Goal: Communication & Community: Answer question/provide support

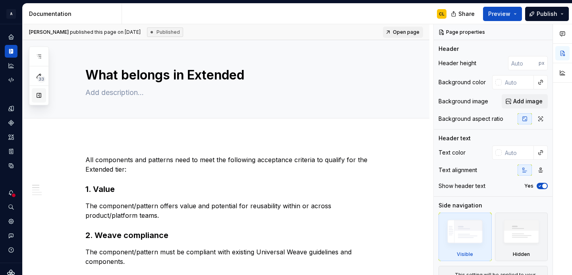
click at [42, 95] on button "button" at bounding box center [39, 95] width 14 height 14
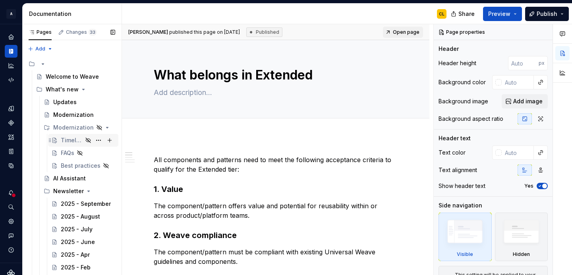
click at [67, 140] on div "Timeline" at bounding box center [72, 140] width 22 height 8
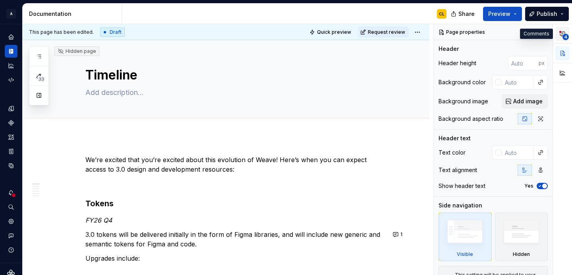
click at [559, 33] on icon "button" at bounding box center [562, 34] width 6 height 6
type textarea "*"
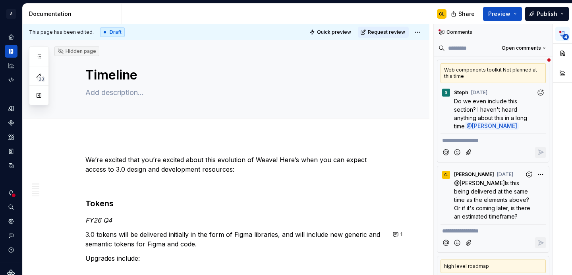
click at [511, 76] on div "Web components toolkit Not planned at this time" at bounding box center [492, 73] width 105 height 20
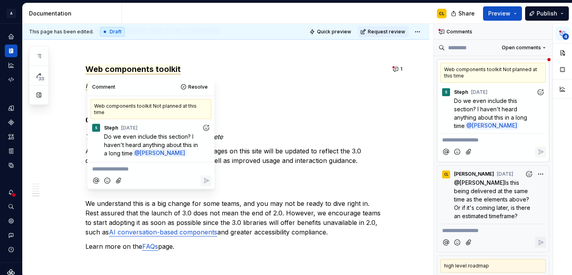
scroll to position [668, 0]
click at [455, 140] on p "**********" at bounding box center [493, 140] width 102 height 8
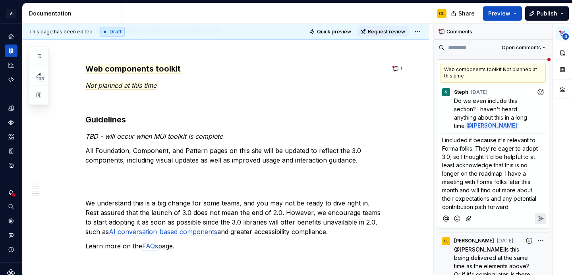
click at [486, 208] on span "I included it because it's relevant to Forma folks. They're eager to adopt 3.0,…" at bounding box center [490, 173] width 97 height 73
click at [515, 207] on p "I included it because it's relevant to Forma folks. They're eager to adopt 3.0,…" at bounding box center [493, 173] width 102 height 75
click at [482, 151] on span "I included it because it's relevant to Forma folks. They're eager to adopt 3.0,…" at bounding box center [490, 173] width 97 height 73
click at [483, 164] on span "I included it because it's relevant to Forma folks. They're eager to adopt 3.0,…" at bounding box center [490, 173] width 97 height 73
click at [493, 170] on p "I included it because it's relevant to Forma folks. They're eager to adopt 3.0,…" at bounding box center [493, 173] width 102 height 75
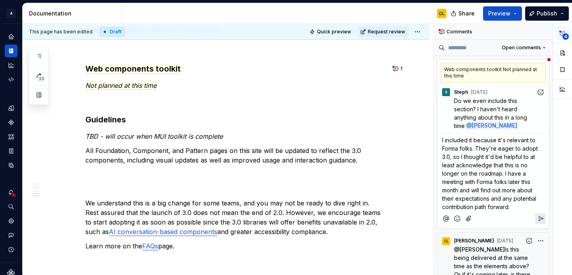
click at [491, 182] on span "I included it because it's relevant to Forma folks. They're eager to adopt 3.0,…" at bounding box center [490, 173] width 97 height 73
click at [522, 180] on span "I included it because it's relevant to Forma folks. They're eager to adopt 3.0,…" at bounding box center [490, 173] width 97 height 73
click at [517, 195] on span "I included it because it's relevant to Forma folks. They're eager to adopt 3.0,…" at bounding box center [490, 173] width 97 height 73
click at [518, 204] on p "I included it because it's relevant to Forma folks. They're eager to adopt 3.0,…" at bounding box center [493, 173] width 102 height 75
click at [497, 182] on span "I included it because it's relevant to Forma folks. They're eager to adopt 3.0,…" at bounding box center [490, 173] width 97 height 73
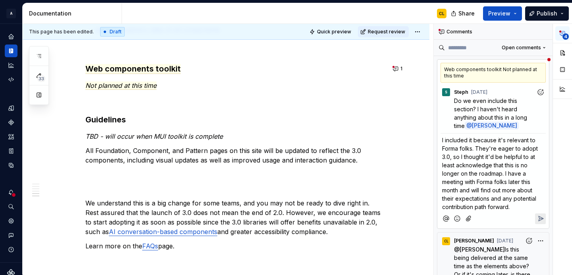
click at [497, 182] on span "I included it because it's relevant to Forma folks. They're eager to adopt 3.0,…" at bounding box center [490, 173] width 97 height 73
click at [495, 181] on span "I included it because it's relevant to Forma folks. They're eager to adopt 3.0,…" at bounding box center [491, 173] width 98 height 73
click at [480, 187] on span "I included it because it's relevant to Forma folks. They're eager to adopt 3.0,…" at bounding box center [491, 173] width 98 height 73
click at [495, 191] on span "I included it because it's relevant to Forma folks. They're eager to adopt 3.0,…" at bounding box center [491, 173] width 98 height 73
click at [498, 198] on span "I included it because it's relevant to Forma folks. They're eager to adopt 3.0,…" at bounding box center [491, 173] width 98 height 73
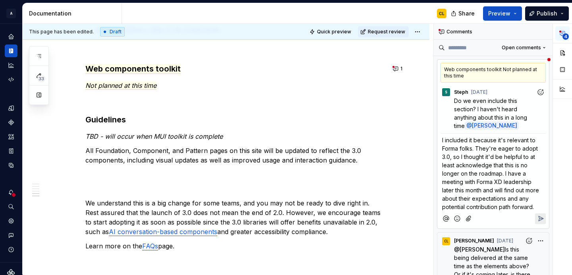
click at [539, 218] on icon "Reply" at bounding box center [540, 218] width 5 height 5
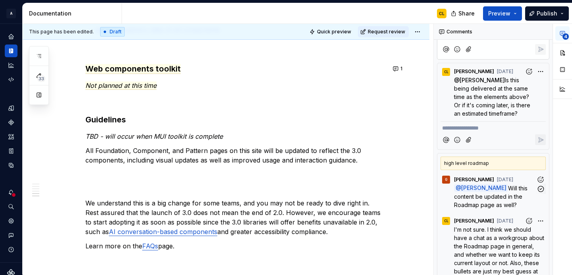
scroll to position [218, 0]
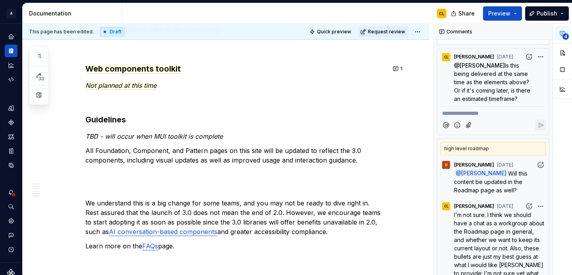
click at [518, 207] on div "CL [PERSON_NAME] [DATE]" at bounding box center [492, 204] width 105 height 11
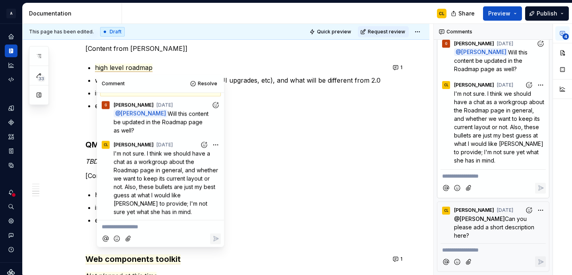
scroll to position [348, 0]
click at [504, 226] on span "Can you please add a short description here?" at bounding box center [495, 226] width 82 height 23
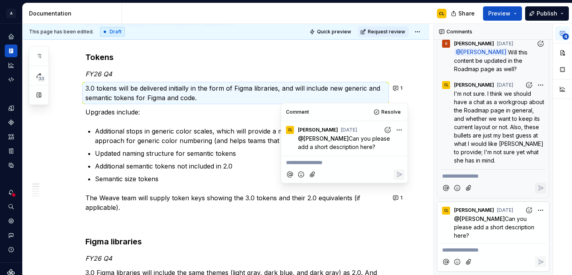
scroll to position [115, 0]
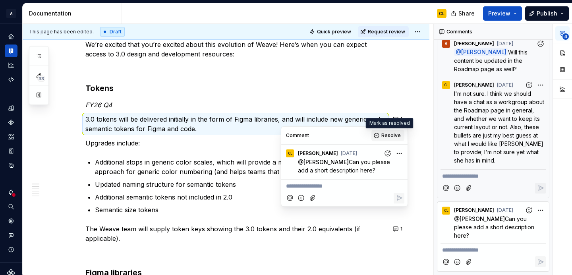
click at [391, 137] on span "Resolve" at bounding box center [390, 135] width 19 height 6
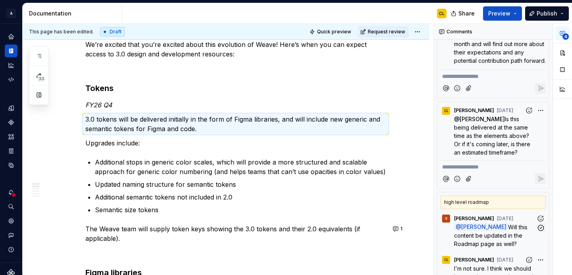
scroll to position [158, 0]
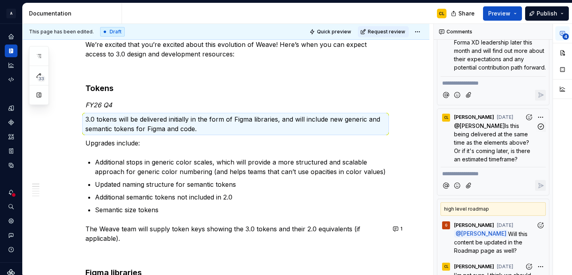
click at [488, 141] on span "Is this being delivered at the same time as the elements above? Or if it's comi…" at bounding box center [493, 142] width 78 height 40
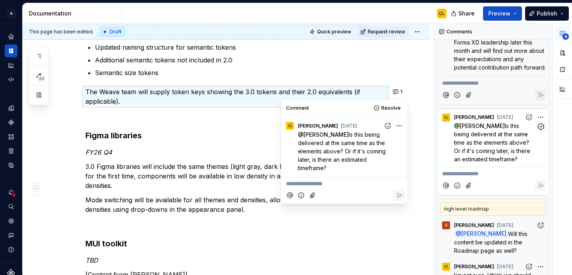
scroll to position [275, 0]
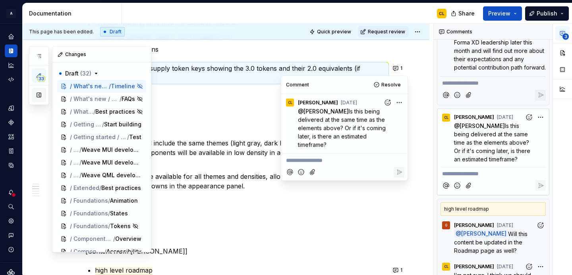
click at [36, 95] on button "button" at bounding box center [39, 95] width 14 height 14
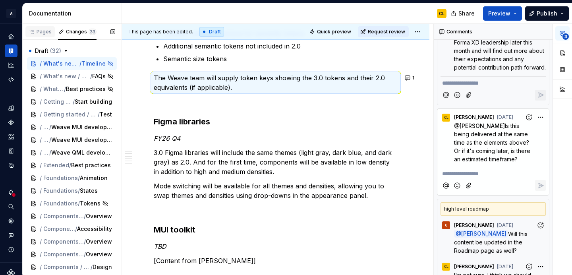
click at [46, 35] on div "Pages" at bounding box center [39, 31] width 29 height 11
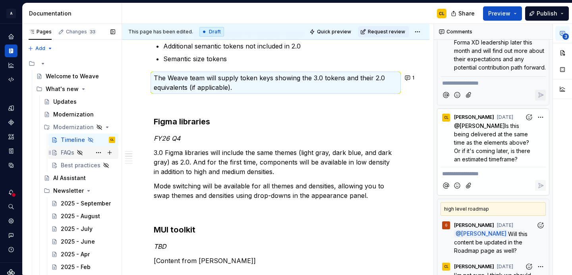
click at [69, 151] on div "FAQs" at bounding box center [68, 153] width 14 height 8
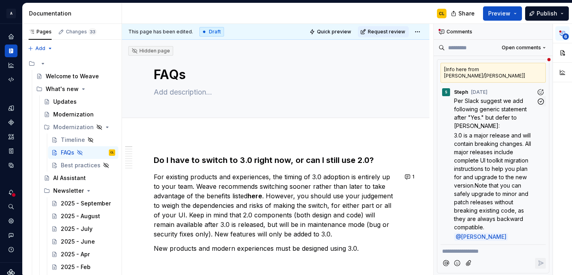
click at [496, 132] on span "3.0 is a major release and will contain breaking changes. All major releases in…" at bounding box center [493, 181] width 79 height 98
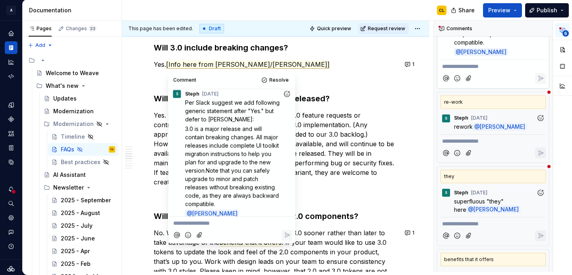
scroll to position [195, 0]
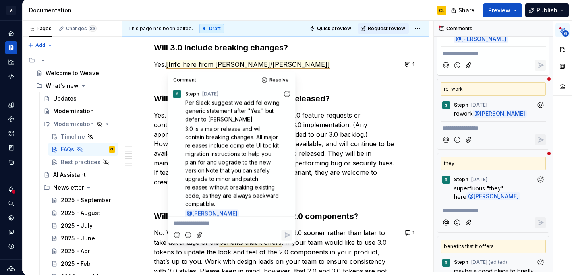
click at [507, 131] on div at bounding box center [492, 139] width 105 height 16
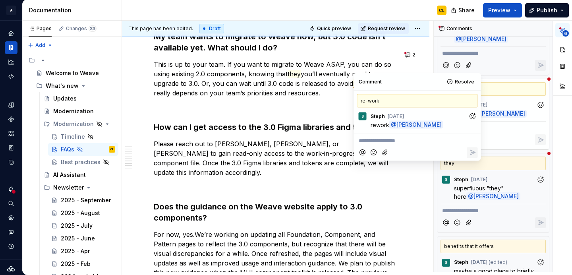
scroll to position [811, 0]
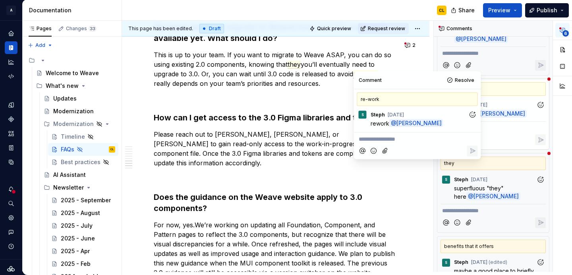
type textarea "*"
click at [291, 60] on span "they" at bounding box center [293, 64] width 13 height 8
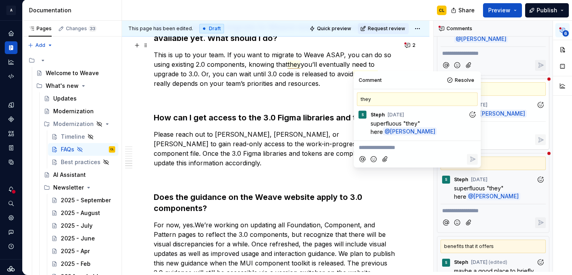
click at [309, 56] on p "This is up to your team. If you want to migrate to Weave ASAP, you can do so us…" at bounding box center [276, 69] width 244 height 38
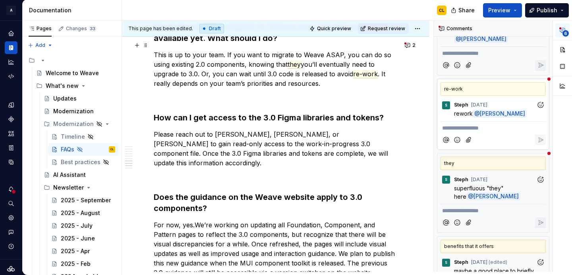
click at [305, 56] on p "This is up to your team. If you want to migrate to Weave ASAP, you can do so us…" at bounding box center [276, 69] width 244 height 38
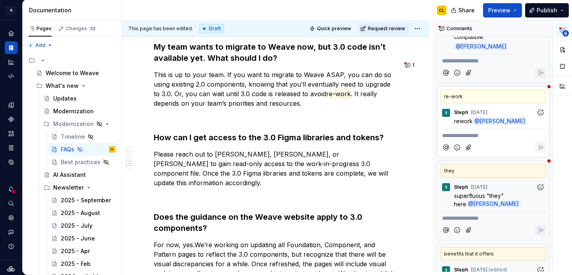
scroll to position [186, 0]
click at [540, 180] on div "S Steph [DATE] superfluous "they" here @ [PERSON_NAME]" at bounding box center [493, 194] width 112 height 31
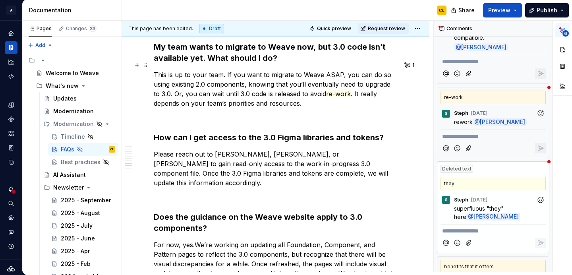
click at [334, 90] on span "re-work" at bounding box center [338, 94] width 25 height 8
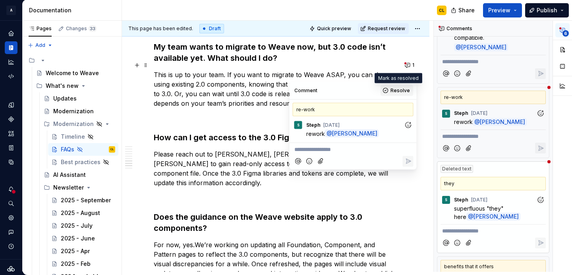
click at [396, 93] on span "Resolve" at bounding box center [399, 90] width 19 height 6
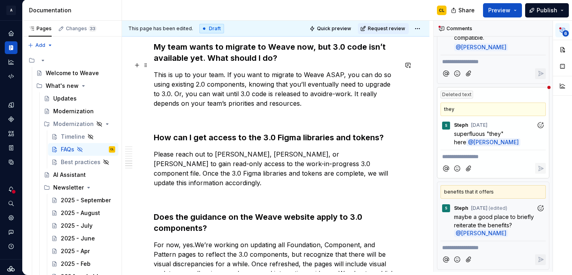
click at [328, 90] on commenthighlight "re-work" at bounding box center [338, 94] width 25 height 8
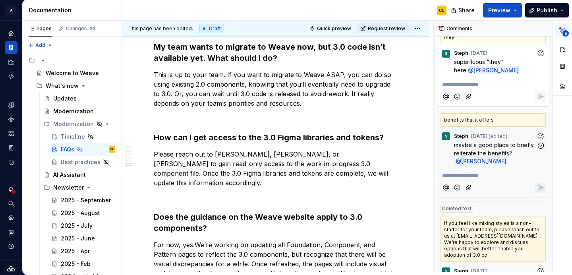
scroll to position [260, 0]
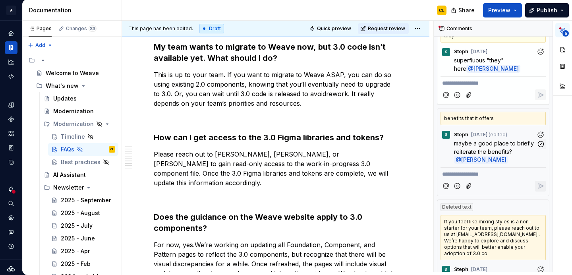
click at [521, 140] on p "maybe a good place to briefly reiterate the benefits? @ [PERSON_NAME]" at bounding box center [495, 151] width 82 height 25
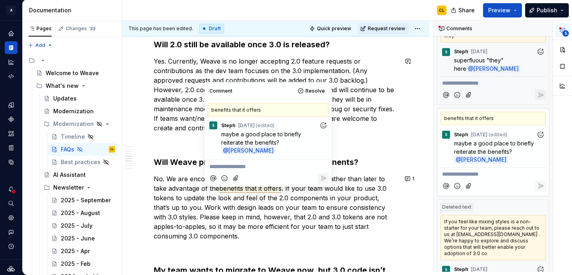
scroll to position [569, 0]
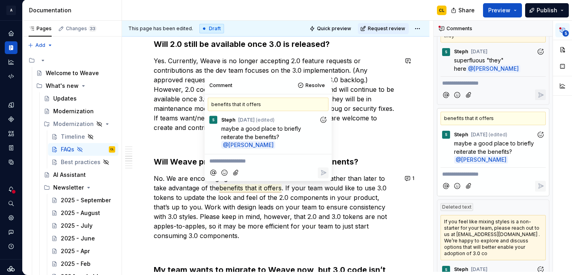
click at [250, 159] on p "**********" at bounding box center [268, 161] width 118 height 8
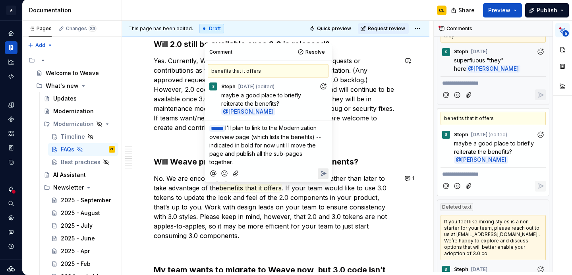
click at [325, 172] on icon "Reply" at bounding box center [323, 173] width 5 height 5
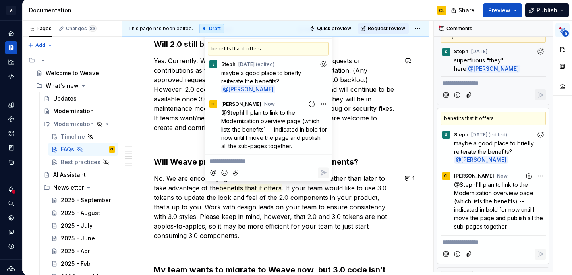
click at [353, 120] on p "Yes. Currently, Weave is no longer accepting 2.0 feature requests or contributi…" at bounding box center [276, 94] width 244 height 76
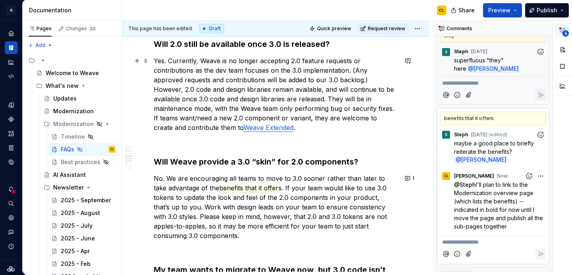
click at [247, 85] on p "Yes. Currently, Weave is no longer accepting 2.0 feature requests or contributi…" at bounding box center [276, 94] width 244 height 76
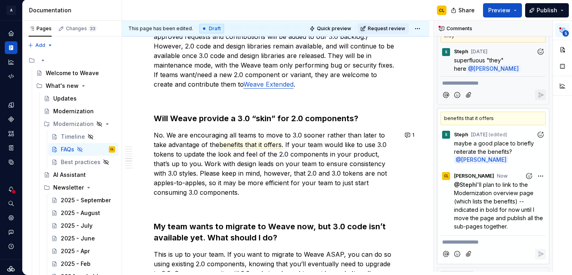
scroll to position [624, 0]
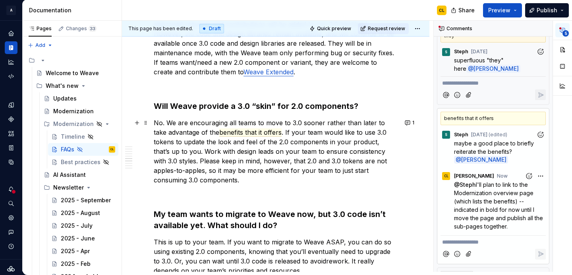
click at [268, 132] on p "No. We are encouraging all teams to move to 3.0 sooner rather than later to tak…" at bounding box center [276, 151] width 244 height 67
drag, startPoint x: 206, startPoint y: 133, endPoint x: 231, endPoint y: 133, distance: 24.2
click at [231, 133] on span "benefits that it offers" at bounding box center [250, 132] width 62 height 8
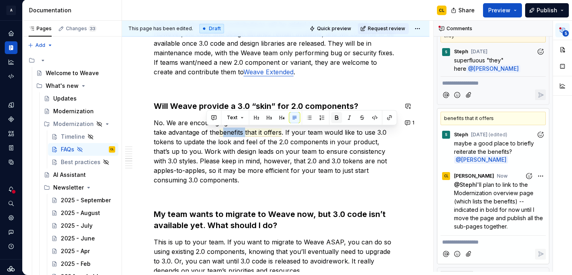
click at [336, 118] on button "button" at bounding box center [336, 117] width 11 height 11
click at [309, 149] on p "No. We are encouraging all teams to move to 3.0 sooner rather than later to tak…" at bounding box center [276, 151] width 244 height 67
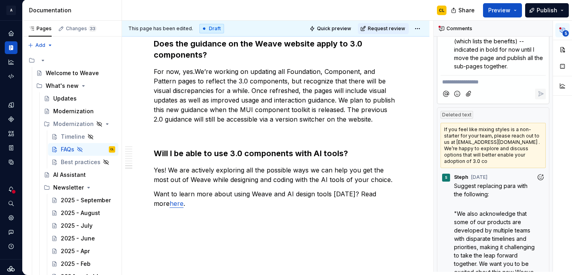
scroll to position [422, 0]
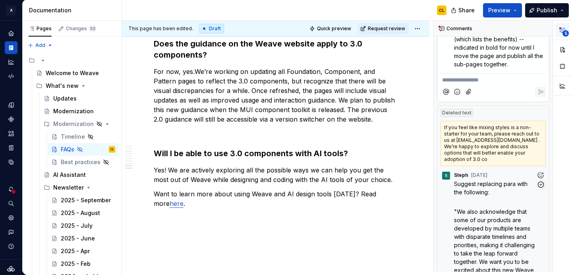
click at [497, 208] on span ""We also acknowledge that some of our products are developed by multiple teams …" at bounding box center [495, 261] width 82 height 107
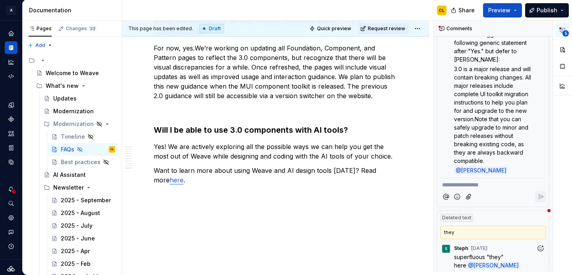
scroll to position [0, 0]
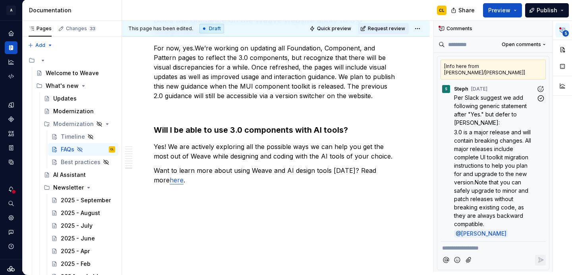
click at [487, 129] on span "3.0 is a major release and will contain breaking changes. All major releases in…" at bounding box center [493, 178] width 79 height 98
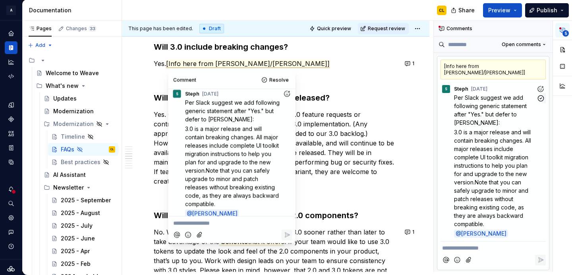
scroll to position [514, 0]
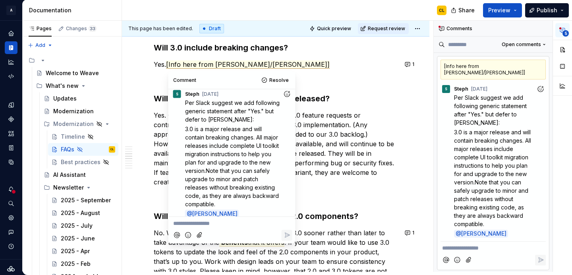
click at [222, 221] on p "**********" at bounding box center [232, 223] width 118 height 8
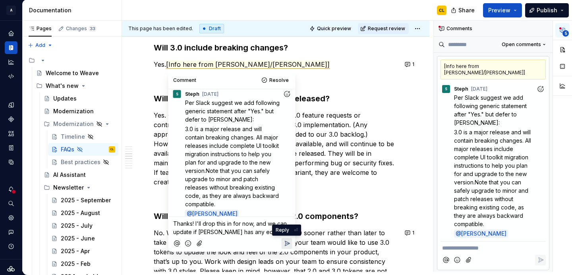
click at [287, 244] on icon "Reply" at bounding box center [287, 243] width 5 height 5
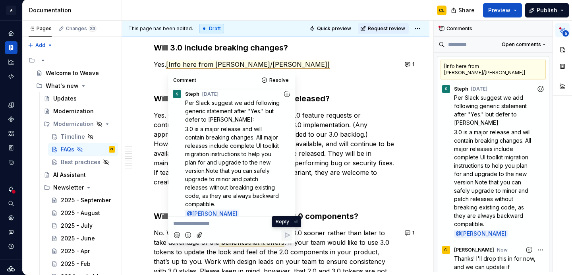
scroll to position [58, 0]
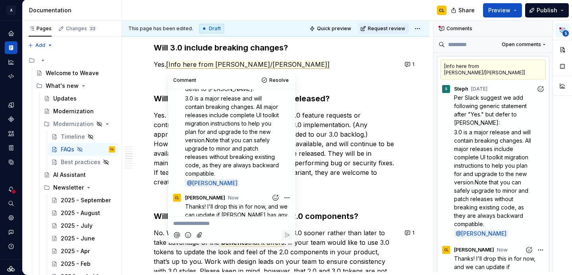
click at [542, 235] on div "**********" at bounding box center [503, 146] width 138 height 251
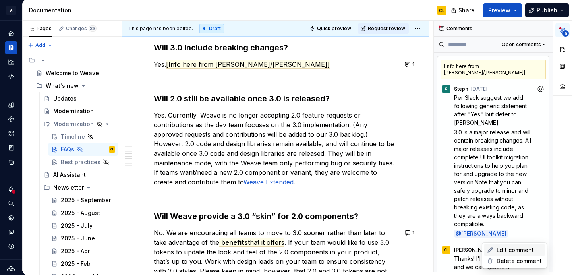
click at [505, 249] on span "Edit comment" at bounding box center [514, 250] width 37 height 8
click at [454, 255] on span "Thanks! I'll drop this in for now, and we can update if [PERSON_NAME] has any e…" at bounding box center [495, 266] width 83 height 23
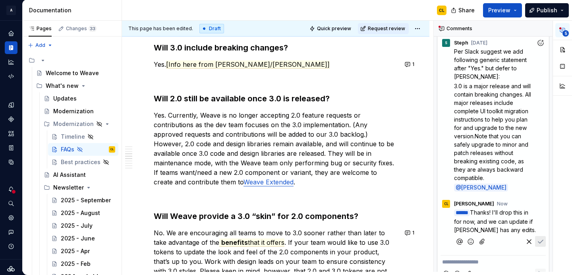
scroll to position [54, 0]
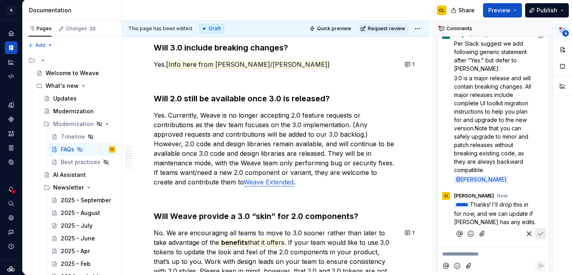
click at [542, 230] on icon "Save" at bounding box center [540, 234] width 8 height 8
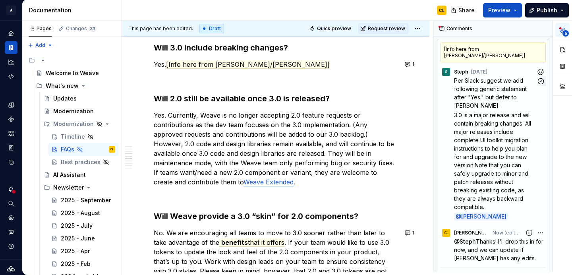
scroll to position [0, 0]
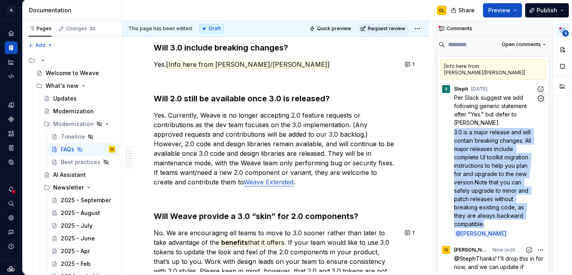
drag, startPoint x: 454, startPoint y: 119, endPoint x: 486, endPoint y: 212, distance: 98.6
click at [486, 212] on p "3.0 is a major release and will contain breaking changes. All major releases in…" at bounding box center [495, 178] width 82 height 100
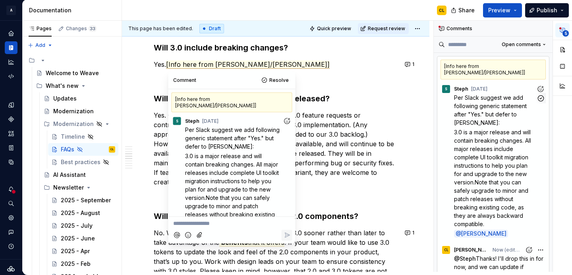
scroll to position [66, 0]
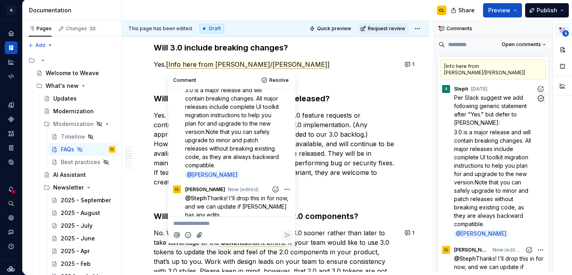
click at [490, 136] on span "3.0 is a major release and will contain breaking changes. All major releases in…" at bounding box center [493, 178] width 79 height 98
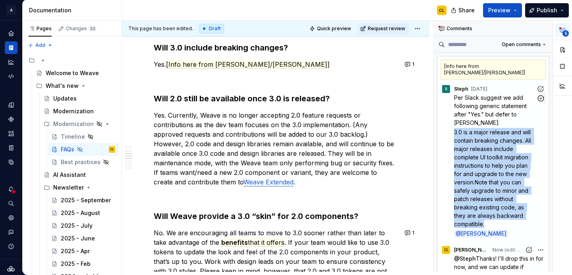
drag, startPoint x: 455, startPoint y: 118, endPoint x: 486, endPoint y: 208, distance: 95.4
click at [486, 208] on p "3.0 is a major release and will contain breaking changes. All major releases in…" at bounding box center [495, 178] width 82 height 100
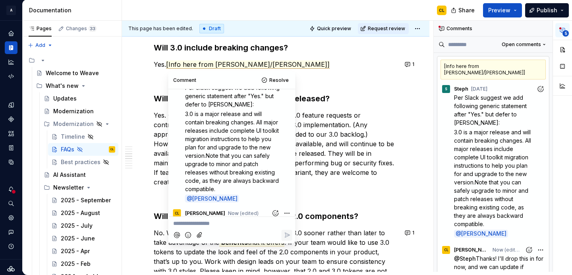
scroll to position [41, 0]
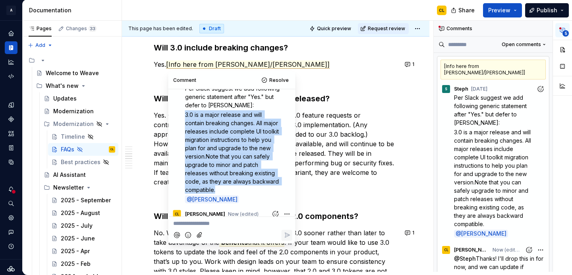
drag, startPoint x: 185, startPoint y: 108, endPoint x: 220, endPoint y: 181, distance: 80.7
click at [220, 181] on p "3.0 is a major release and will contain breaking changes. All major releases in…" at bounding box center [234, 151] width 98 height 83
copy span "3.0 is a major release and will contain breaking changes. All major releases in…"
click at [282, 79] on span "Resolve" at bounding box center [278, 80] width 19 height 6
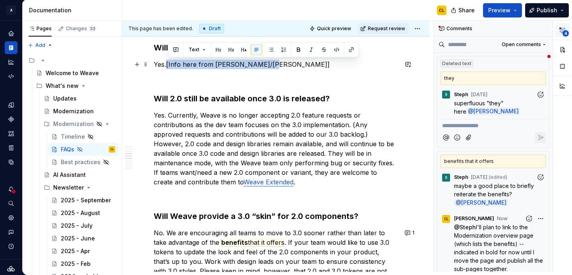
drag, startPoint x: 168, startPoint y: 64, endPoint x: 264, endPoint y: 66, distance: 95.3
click at [264, 66] on commenthighlight "[Info here from [PERSON_NAME]/[PERSON_NAME]]" at bounding box center [248, 64] width 164 height 8
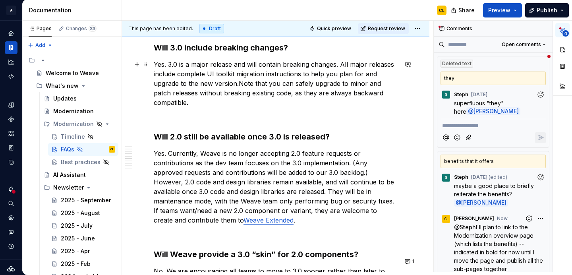
click at [232, 62] on p "Yes. 3.0 is a major release and will contain breaking changes. All major releas…" at bounding box center [276, 84] width 244 height 48
click at [288, 66] on p "Yes. 3.0 is a major release and will contain breaking changes. All major releas…" at bounding box center [276, 84] width 244 height 48
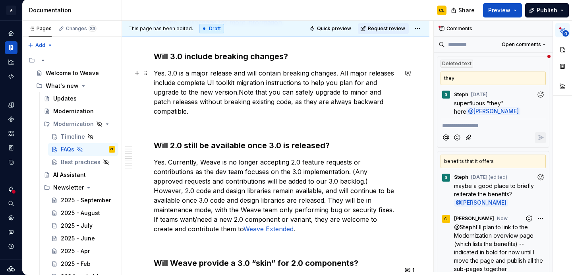
click at [361, 73] on p "Yes. 3.0 is a major release and will contain breaking changes. All major releas…" at bounding box center [276, 92] width 244 height 48
click at [296, 79] on p "Yes. 3.0 is a major release and will contain breaking changes. All major releas…" at bounding box center [276, 92] width 244 height 48
click at [309, 81] on p "Yes. 3.0 is a major release and will contain breaking changes. All major releas…" at bounding box center [276, 92] width 244 height 48
click at [347, 81] on p "Yes. 3.0 is a major release and will contain breaking changes. All major releas…" at bounding box center [276, 92] width 244 height 48
click at [239, 92] on p "Yes. 3.0 is a major release and will contain breaking changes. All major releas…" at bounding box center [276, 92] width 244 height 48
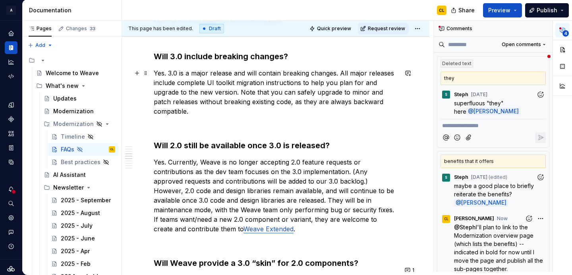
click at [306, 94] on p "Yes. 3.0 is a major release and will contain breaking changes. All major releas…" at bounding box center [276, 92] width 244 height 48
click at [261, 102] on p "Yes. 3.0 is a major release and will contain breaking changes. All major releas…" at bounding box center [276, 92] width 244 height 48
click at [289, 99] on p "Yes. 3.0 is a major release and will contain breaking changes. All major releas…" at bounding box center [276, 92] width 244 height 48
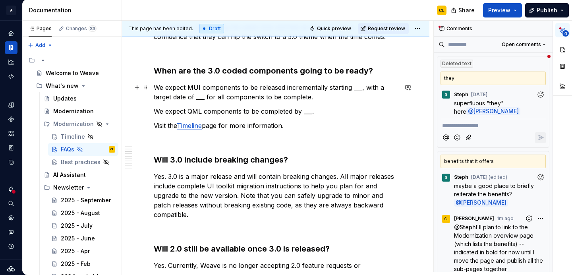
scroll to position [415, 0]
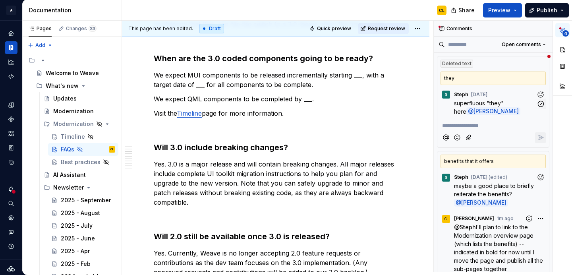
click at [525, 93] on div "S Steph [DATE]" at bounding box center [492, 92] width 105 height 11
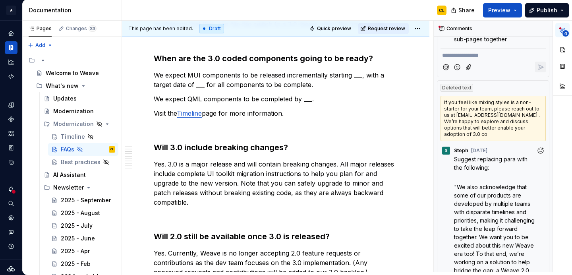
scroll to position [235, 0]
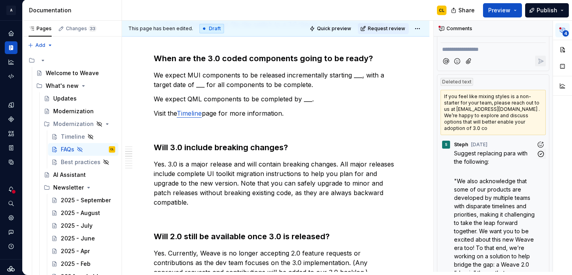
click at [530, 159] on div "Suggest replacing para with the following: "We also acknowledge that some of ou…" at bounding box center [500, 255] width 92 height 213
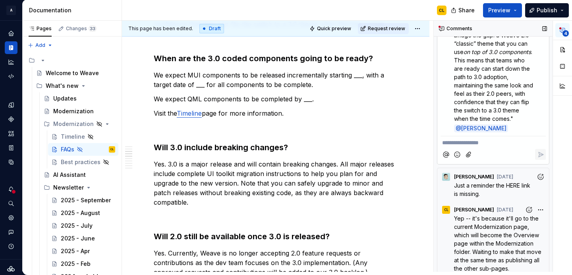
scroll to position [459, 0]
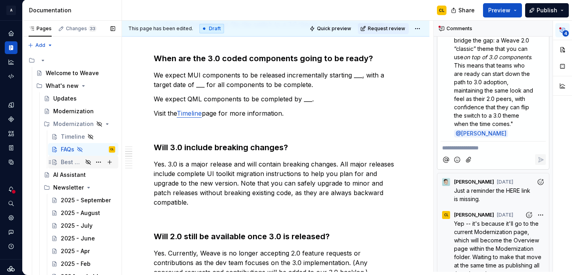
click at [68, 162] on div "Best practices" at bounding box center [72, 162] width 22 height 8
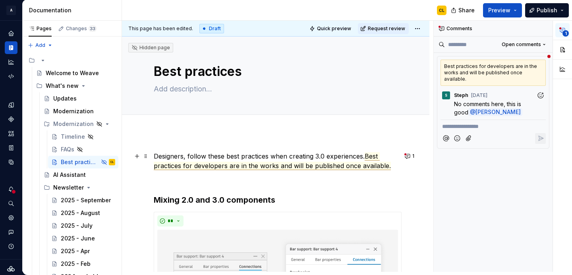
click at [346, 163] on span "Best practices for developers are in the works and will be published once avail…" at bounding box center [272, 161] width 237 height 18
type textarea "*"
click at [360, 165] on span "Best practices for developers are in the works and will be published once avail…" at bounding box center [272, 161] width 237 height 18
click at [516, 90] on div "S Steph [DATE]" at bounding box center [492, 93] width 105 height 11
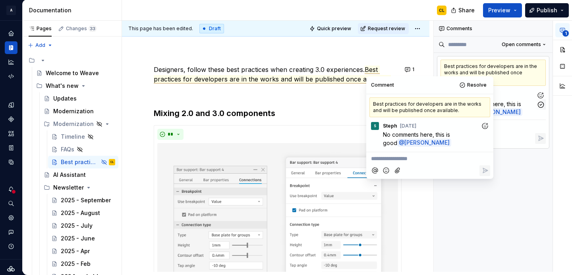
scroll to position [92, 0]
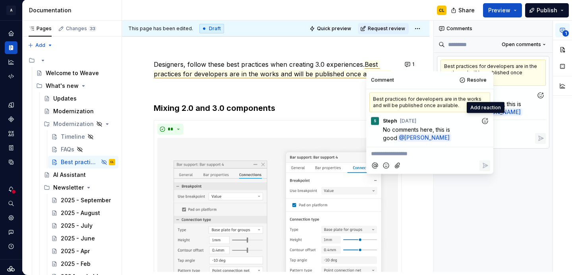
click at [484, 122] on icon "Add reaction" at bounding box center [485, 121] width 8 height 8
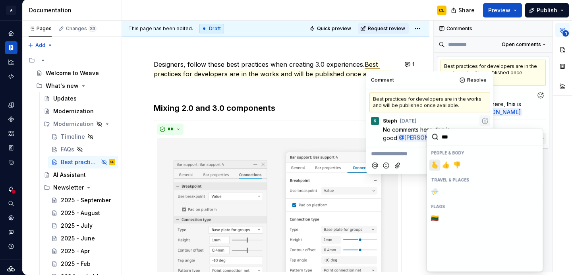
type input "****"
click at [446, 164] on span "👍️" at bounding box center [446, 165] width 6 height 8
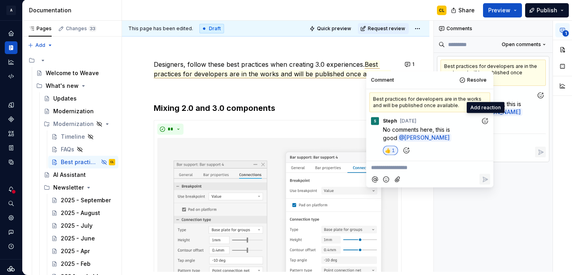
click at [446, 125] on p "No comments here, this is good @ [PERSON_NAME]" at bounding box center [432, 133] width 98 height 17
click at [474, 83] on button "Resolve" at bounding box center [473, 80] width 33 height 11
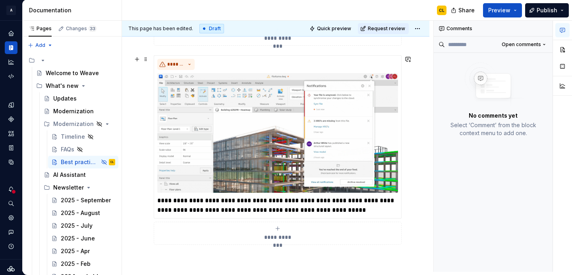
scroll to position [950, 0]
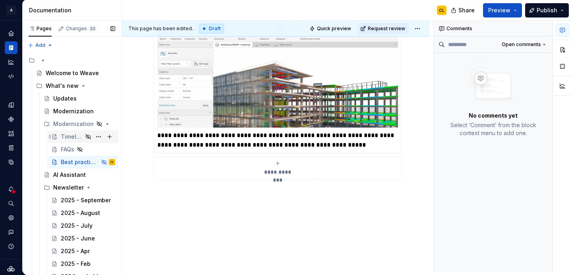
click at [66, 135] on div "Timeline" at bounding box center [72, 137] width 22 height 8
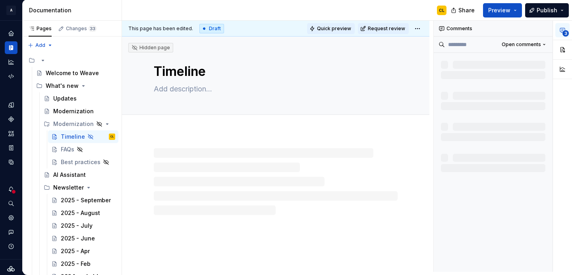
click at [342, 29] on span "Quick preview" at bounding box center [334, 28] width 34 height 6
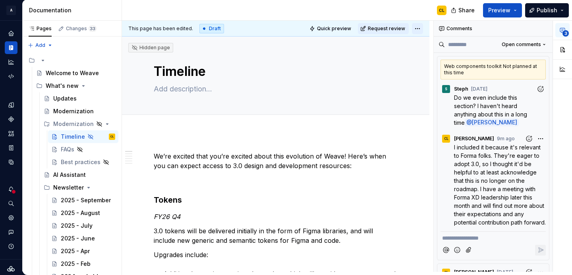
click at [421, 31] on html "A Weave CL Dataset 2.0 Documentation CL Share Preview Publish Pages Changes 33 …" at bounding box center [286, 137] width 572 height 275
click at [428, 58] on div "Open preview" at bounding box center [452, 56] width 68 height 13
type textarea "*"
click at [64, 150] on div "FAQs" at bounding box center [68, 149] width 14 height 8
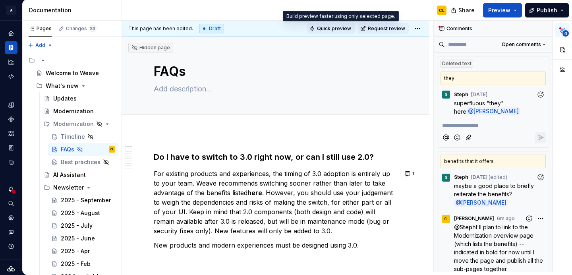
click at [336, 28] on span "Quick preview" at bounding box center [334, 28] width 34 height 6
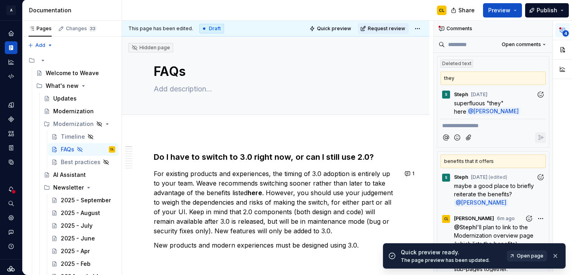
click at [518, 257] on span "Open page" at bounding box center [530, 256] width 27 height 6
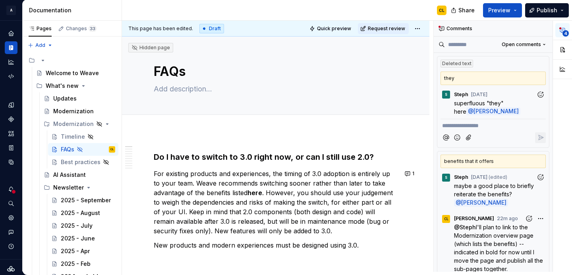
type textarea "*"
